Goal: Go to known website: Access a specific website the user already knows

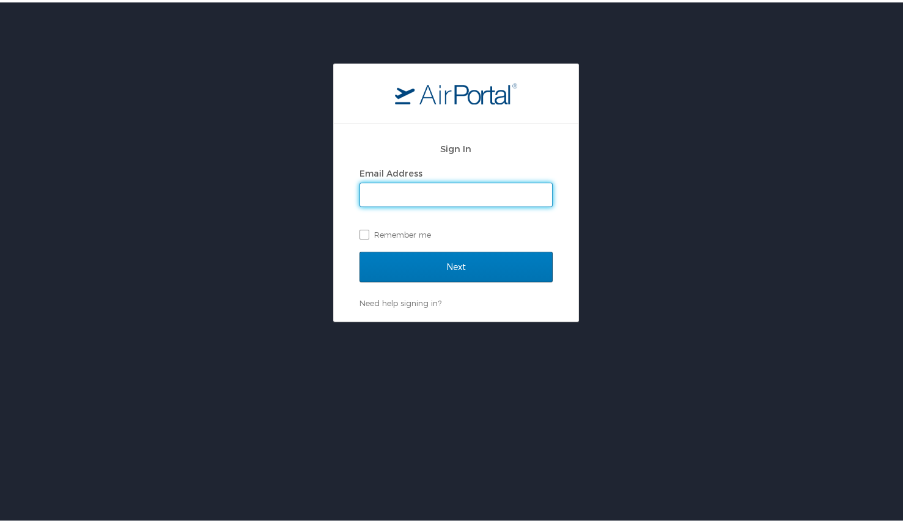
click at [533, 199] on input "Email Address" at bounding box center [456, 192] width 192 height 23
type input "[EMAIL_ADDRESS][DOMAIN_NAME]"
